Goal: Task Accomplishment & Management: Manage account settings

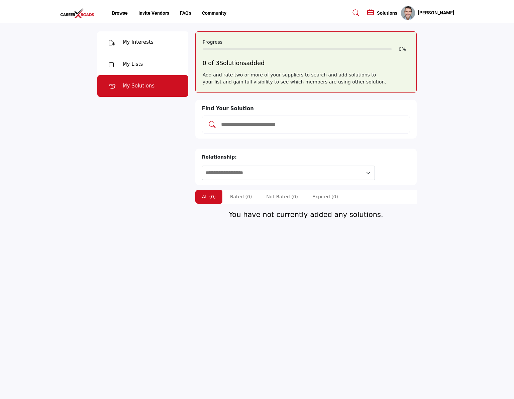
click at [124, 45] on div "My Interests" at bounding box center [138, 42] width 31 height 8
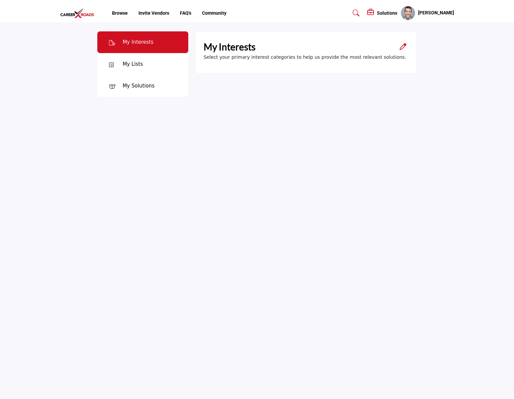
click at [129, 63] on div "My Lists" at bounding box center [133, 64] width 20 height 8
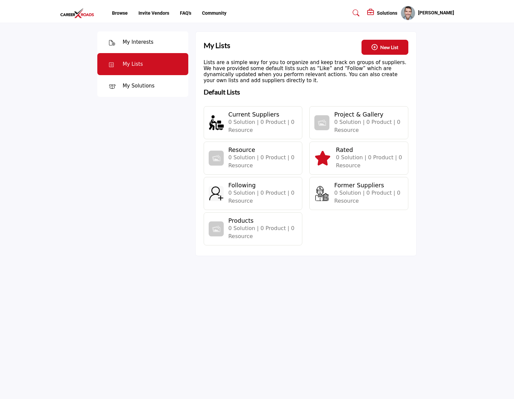
click at [225, 195] on div "Following 0 Solution | 0 Product | 0 Resource" at bounding box center [252, 193] width 99 height 33
click at [219, 195] on img at bounding box center [215, 193] width 15 height 15
click at [241, 188] on h4 "Following" at bounding box center [261, 185] width 67 height 7
click at [239, 191] on span "0 Solution | 0 Product | 0 Resource" at bounding box center [261, 197] width 66 height 14
click at [438, 13] on h5 "[PERSON_NAME]" at bounding box center [436, 13] width 36 height 7
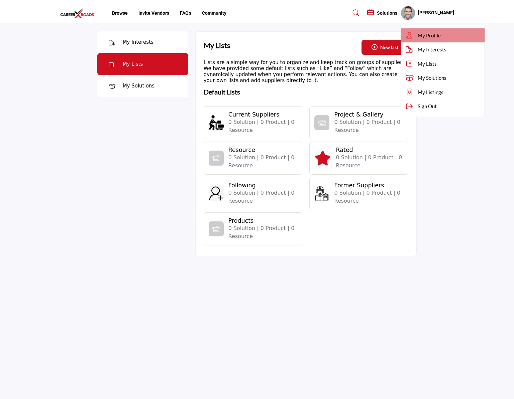
click at [440, 35] on span "My Profile" at bounding box center [428, 36] width 23 height 8
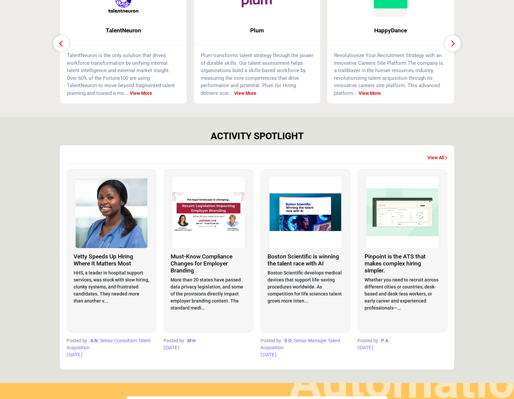
scroll to position [242, 0]
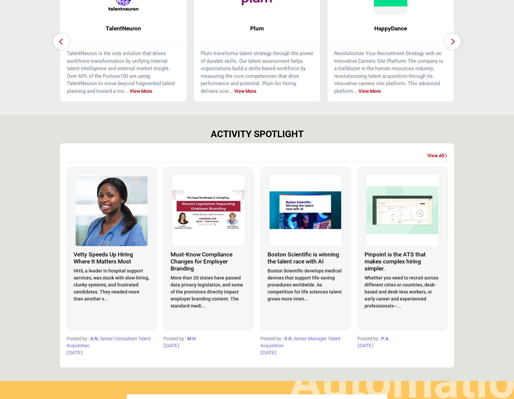
click at [74, 351] on span "[DATE]" at bounding box center [74, 352] width 16 height 5
drag, startPoint x: 111, startPoint y: 340, endPoint x: 106, endPoint y: 342, distance: 5.4
click at [111, 340] on span ", Senior Consultant Talent Acquisition" at bounding box center [108, 342] width 84 height 12
click at [117, 286] on p "HHS, a leader in hospital support services, was stuck with slow hiring, clunky …" at bounding box center [112, 285] width 76 height 35
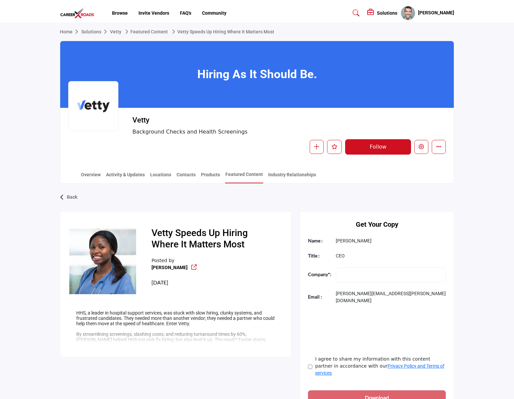
click at [377, 150] on button "Follow" at bounding box center [378, 146] width 66 height 15
click at [335, 149] on icon "Like" at bounding box center [334, 146] width 6 height 5
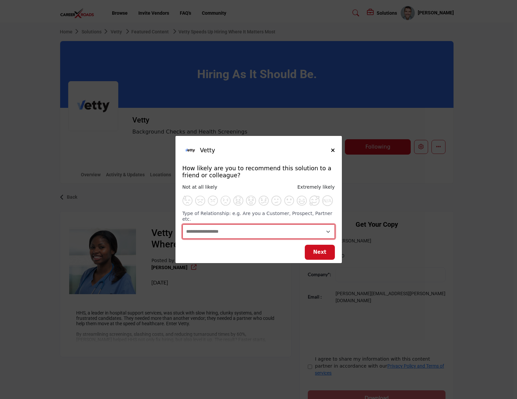
click at [295, 230] on select "**********" at bounding box center [258, 232] width 152 height 14
click at [331, 153] on icon "Close" at bounding box center [333, 150] width 4 height 5
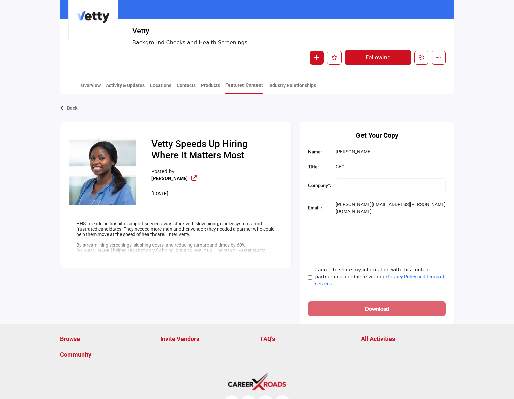
scroll to position [96, 0]
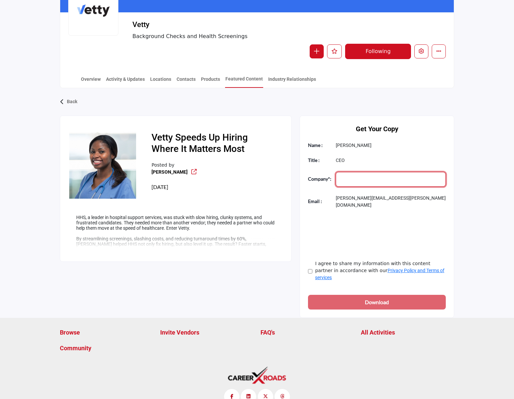
click at [372, 180] on input "Company Name" at bounding box center [390, 179] width 110 height 15
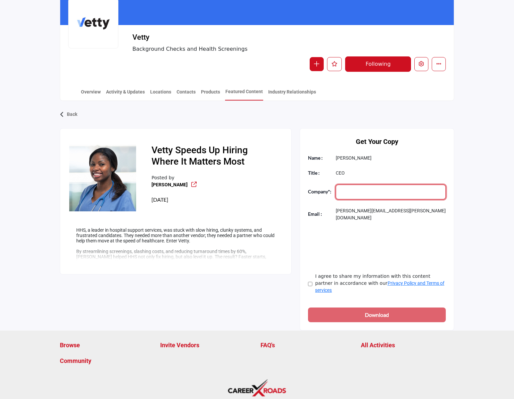
scroll to position [0, 0]
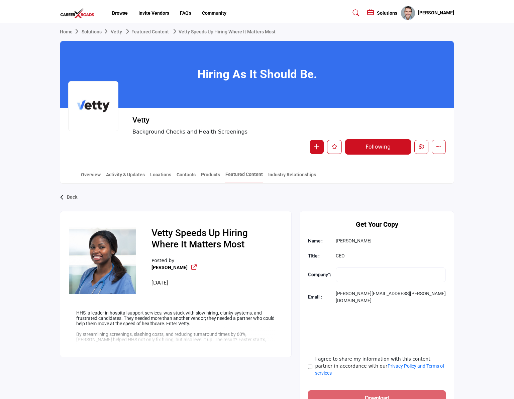
click at [431, 13] on h5 "[PERSON_NAME]" at bounding box center [436, 13] width 36 height 7
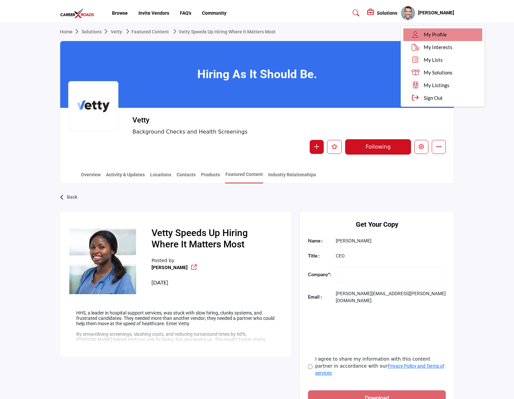
click at [431, 37] on span "My Profile" at bounding box center [434, 35] width 23 height 8
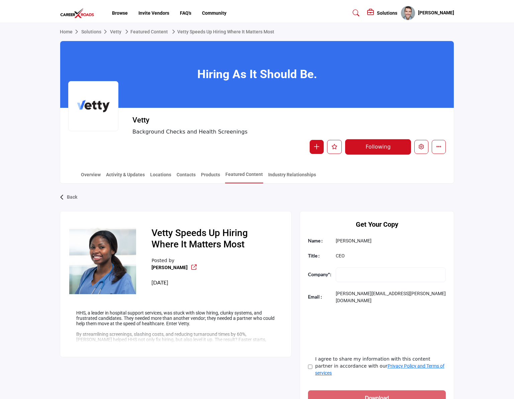
click at [435, 11] on h5 "[PERSON_NAME]" at bounding box center [436, 13] width 36 height 7
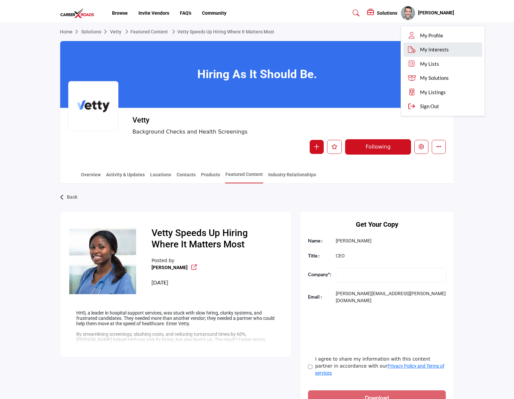
click at [429, 50] on span "My Interests" at bounding box center [434, 50] width 29 height 8
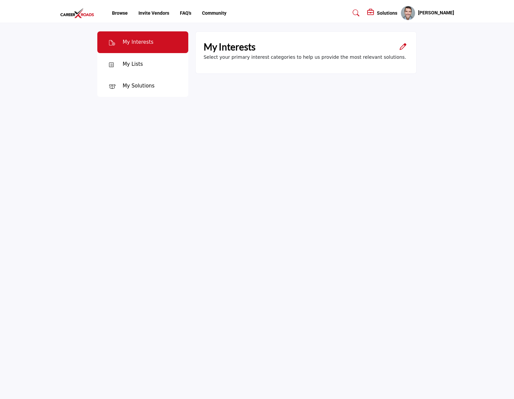
click at [146, 63] on div "My Lists" at bounding box center [142, 64] width 91 height 22
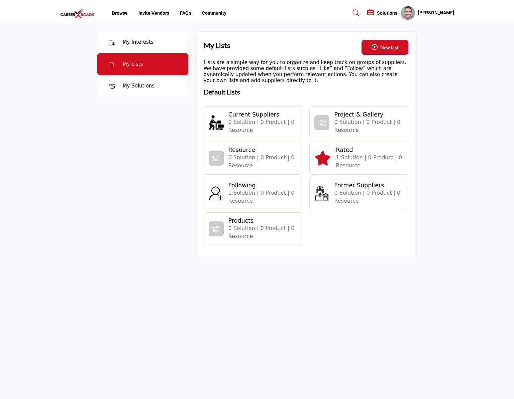
click at [357, 160] on span "1 Solution | 0 Product | 0 Resource" at bounding box center [368, 161] width 66 height 14
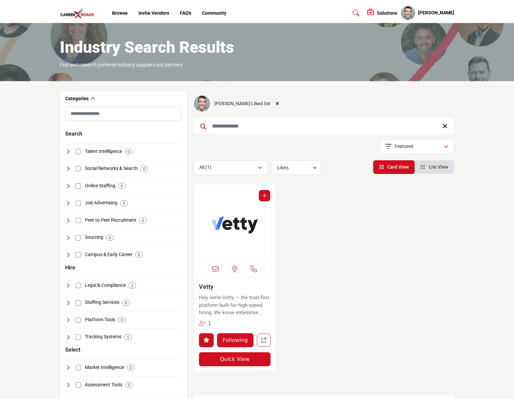
click at [438, 14] on h5 "[PERSON_NAME]" at bounding box center [436, 13] width 36 height 7
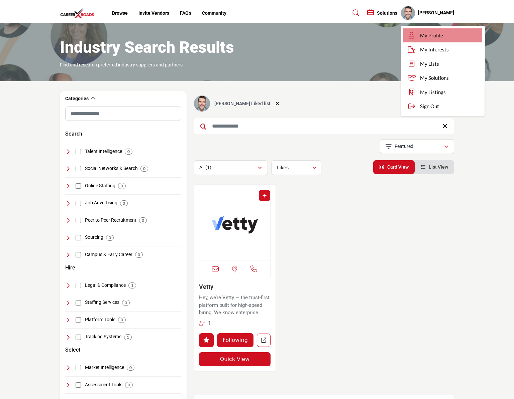
click at [434, 31] on link "My Profile" at bounding box center [442, 35] width 79 height 14
